Goal: Task Accomplishment & Management: Complete application form

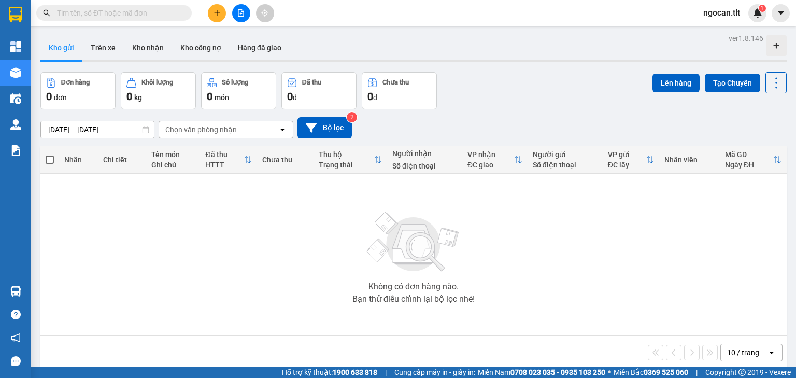
drag, startPoint x: 205, startPoint y: 17, endPoint x: 210, endPoint y: 15, distance: 5.4
click at [207, 17] on div at bounding box center [241, 13] width 78 height 18
click at [213, 13] on button at bounding box center [217, 13] width 18 height 18
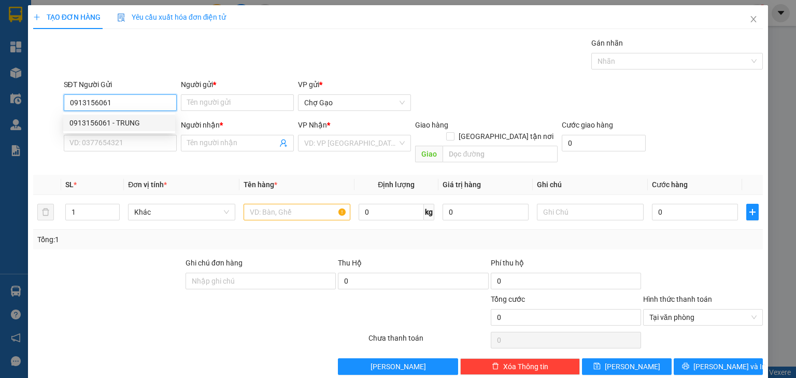
click at [120, 129] on div "0913156061 - TRUNG" at bounding box center [119, 123] width 112 height 17
type input "0913156061"
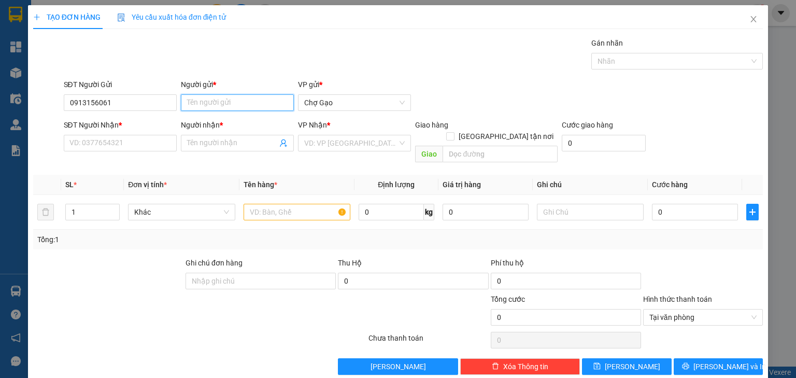
click at [201, 98] on input "Người gửi *" at bounding box center [237, 102] width 113 height 17
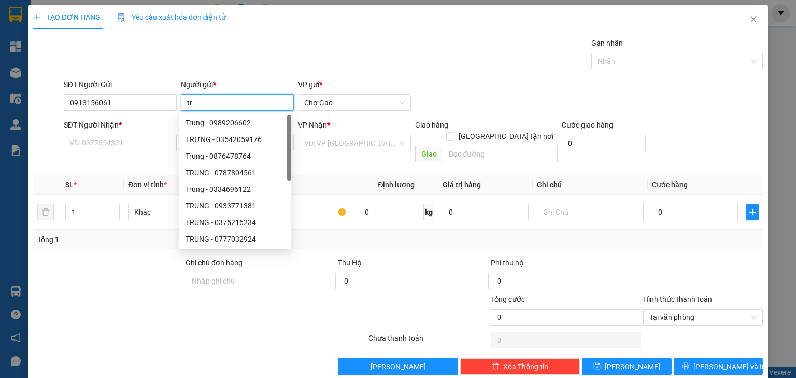
type input "t"
type input "TRUNG"
click at [134, 151] on div "SĐT Người Nhận * VD: 0377654321" at bounding box center [120, 137] width 113 height 36
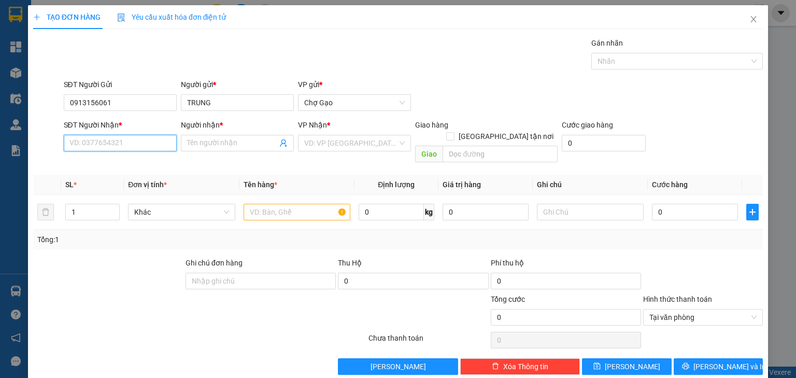
click at [134, 149] on input "SĐT Người Nhận *" at bounding box center [120, 143] width 113 height 17
type input "0906329784"
click at [128, 165] on div "0906329784 - CHỊ ÚT" at bounding box center [119, 163] width 100 height 11
type input "CHỊ ÚT"
type input "0906329784"
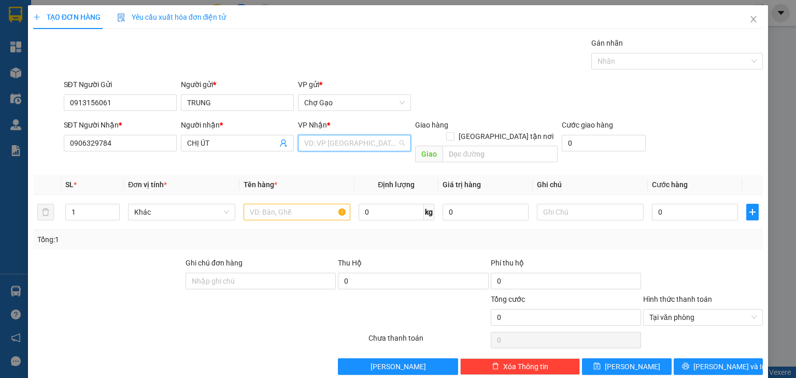
click at [317, 146] on input "search" at bounding box center [350, 143] width 93 height 16
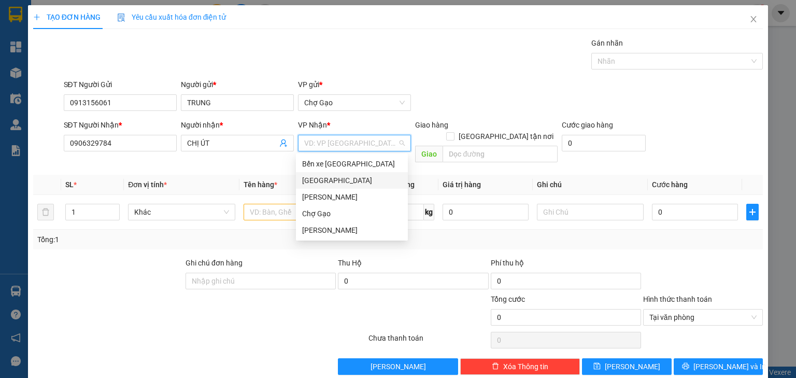
click at [320, 183] on div "[GEOGRAPHIC_DATA]" at bounding box center [352, 180] width 100 height 11
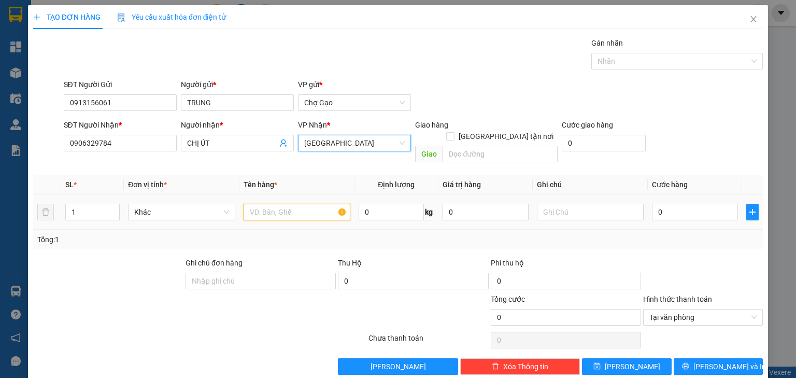
click at [274, 204] on input "text" at bounding box center [297, 212] width 107 height 17
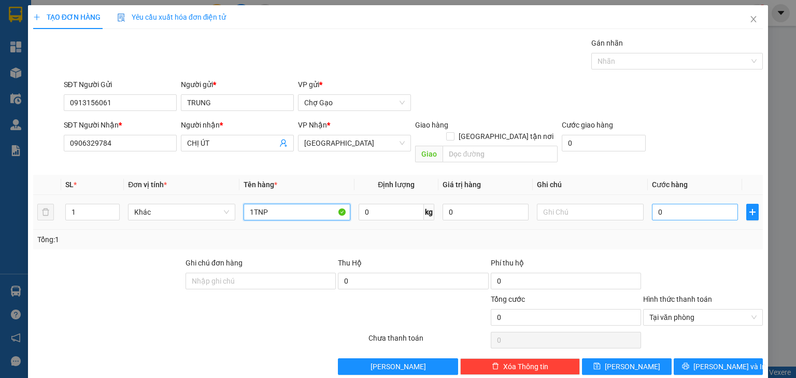
type input "1TNP"
click at [664, 204] on input "0" at bounding box center [695, 212] width 86 height 17
type input "3"
type input "30"
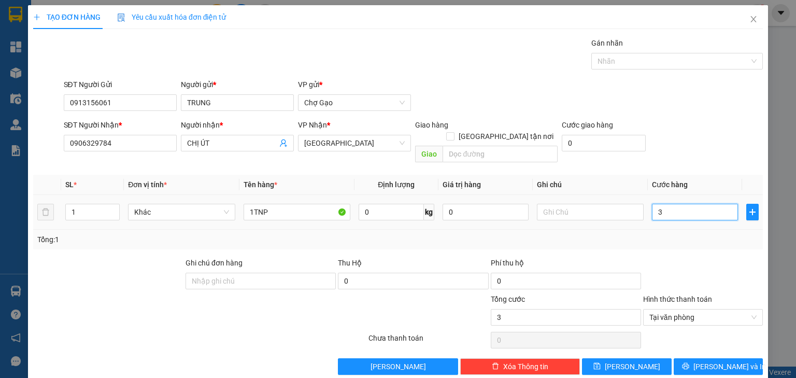
type input "30"
type input "30.000"
click at [726, 361] on span "[PERSON_NAME] và In" at bounding box center [730, 366] width 73 height 11
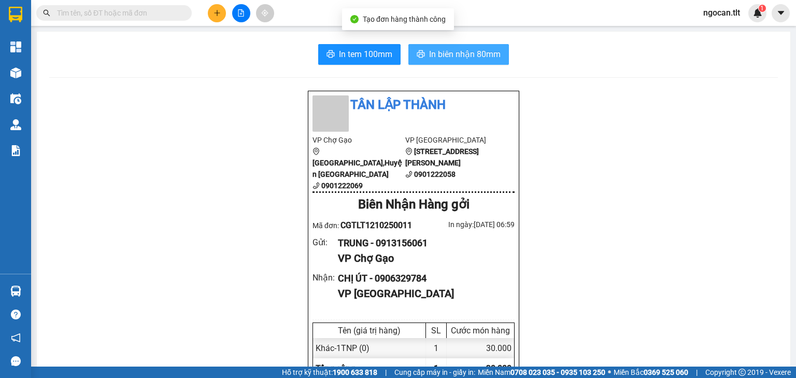
click at [450, 55] on span "In biên nhận 80mm" at bounding box center [465, 54] width 72 height 13
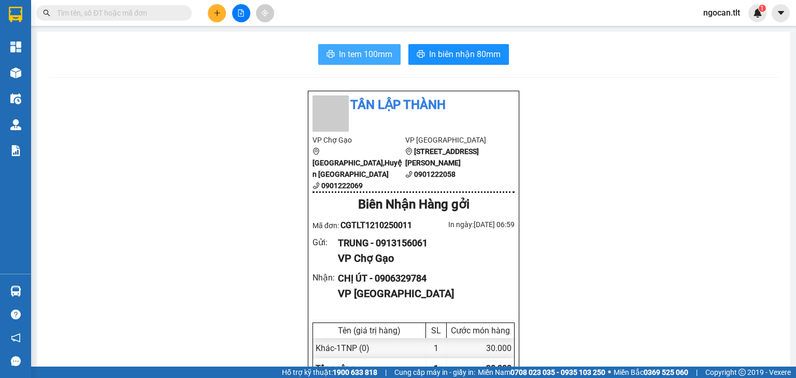
click at [355, 54] on span "In tem 100mm" at bounding box center [365, 54] width 53 height 13
